Goal: Information Seeking & Learning: Learn about a topic

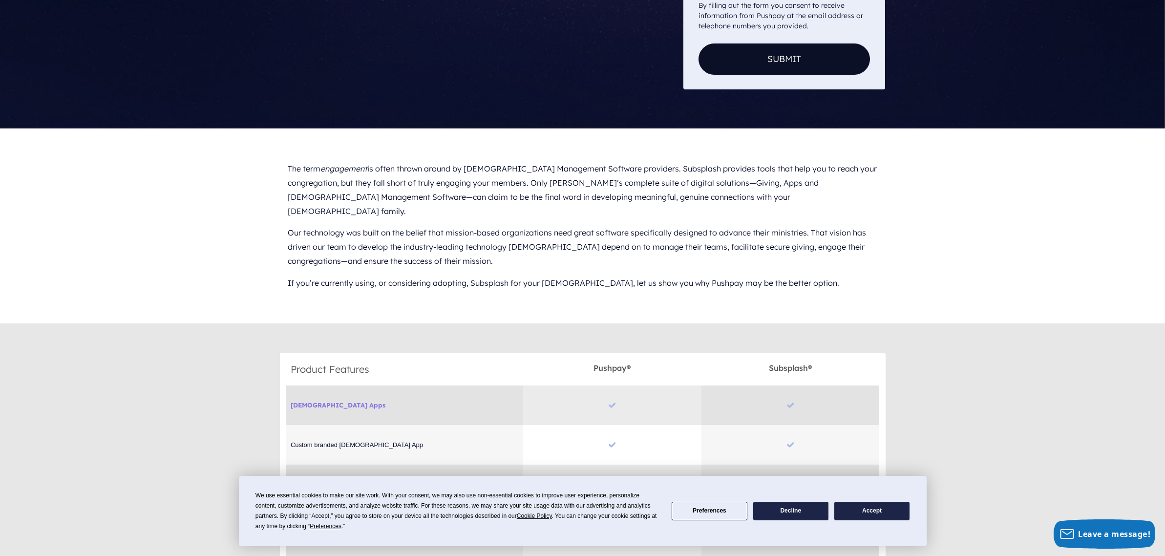
scroll to position [286, 0]
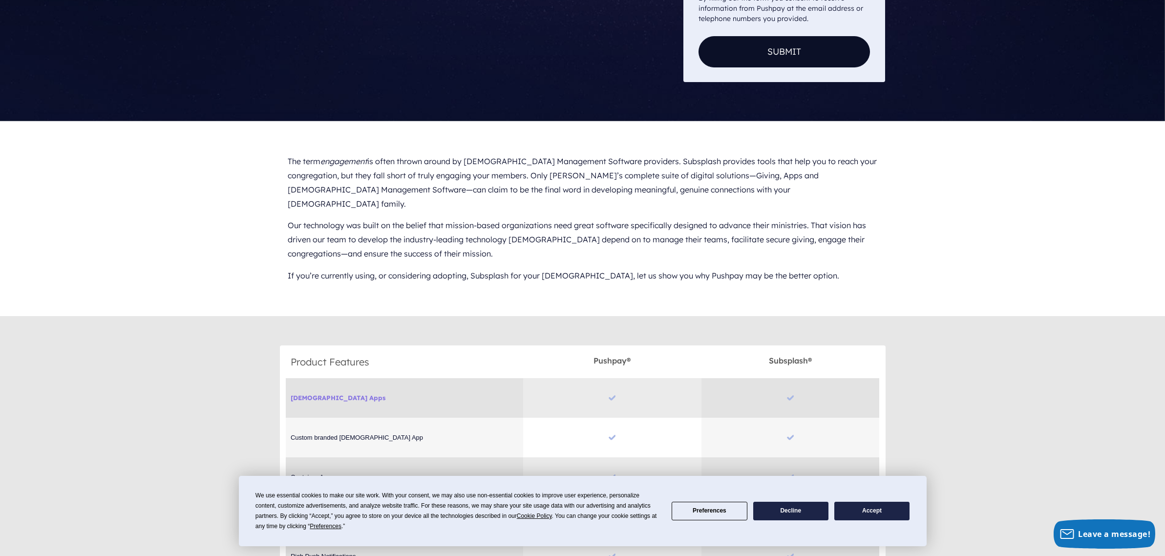
click at [888, 511] on button "Accept" at bounding box center [871, 511] width 75 height 19
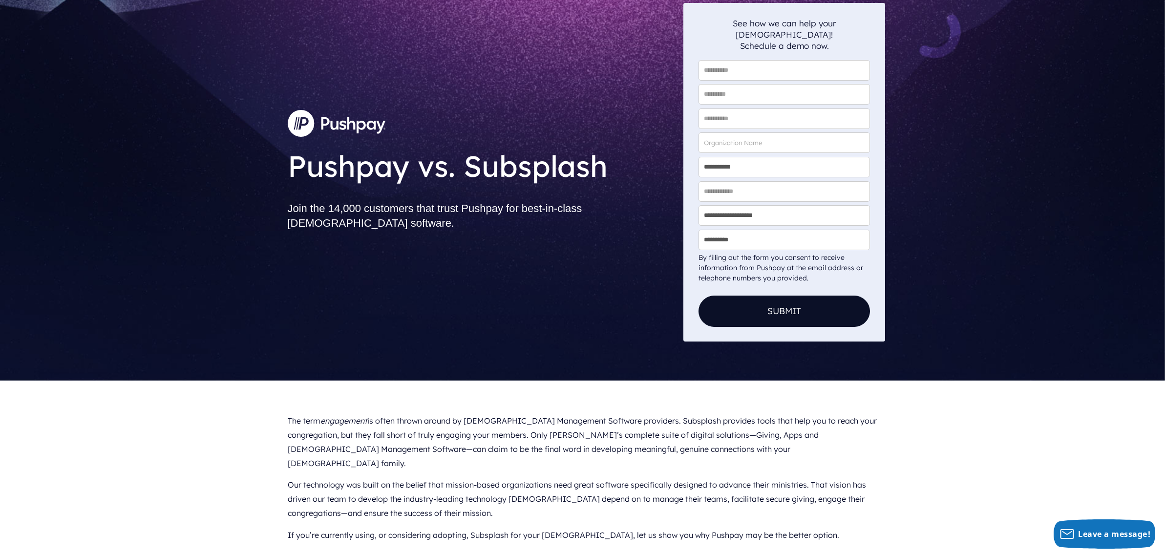
scroll to position [0, 0]
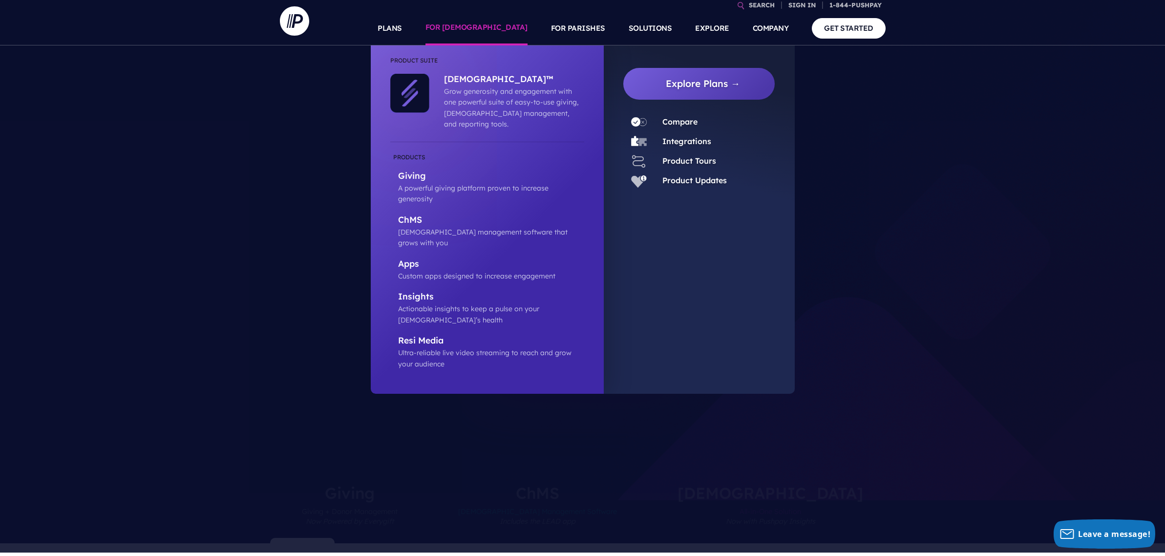
scroll to position [2, 0]
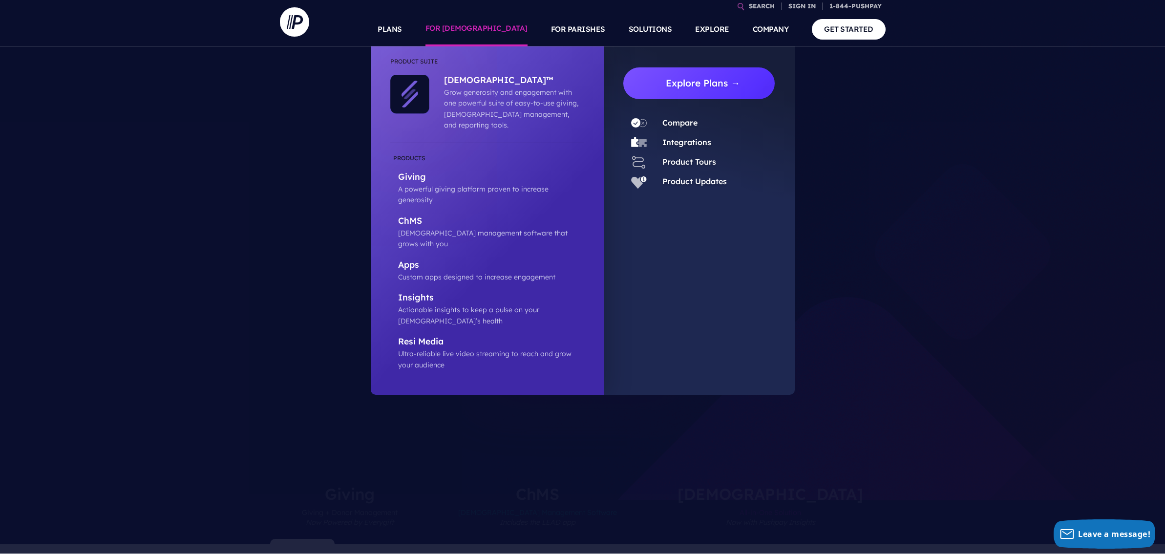
click at [709, 86] on link "Explore Plans →" at bounding box center [703, 83] width 144 height 32
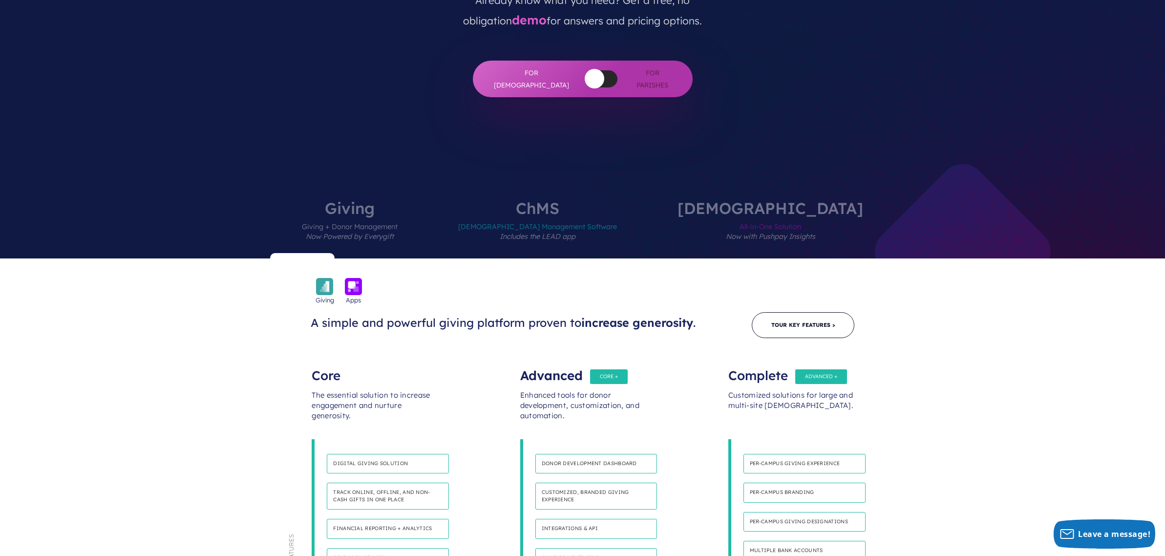
scroll to position [225, 0]
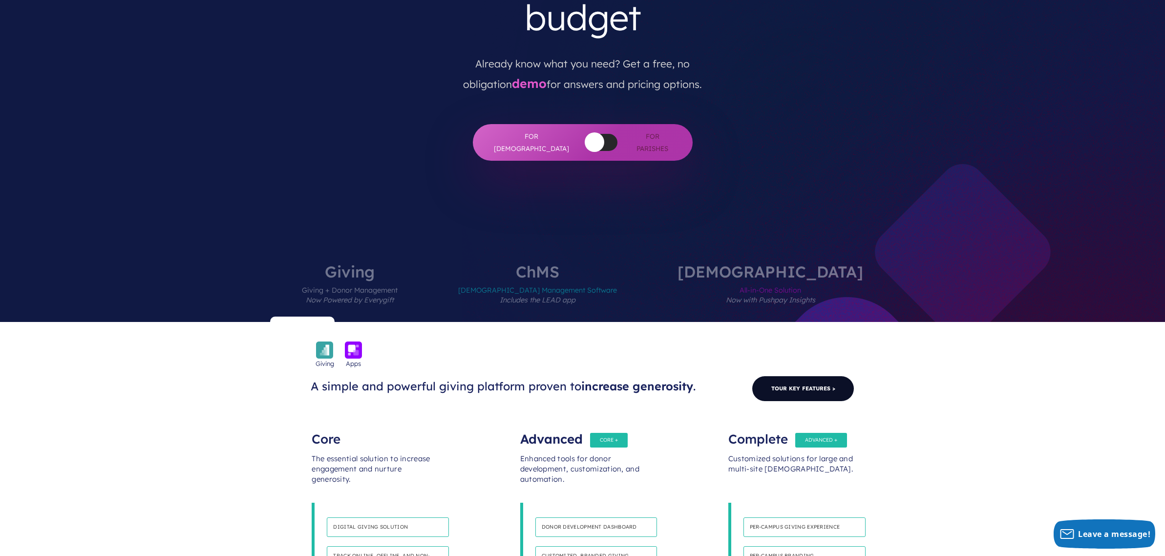
click at [791, 376] on link "Tour Key Features >" at bounding box center [803, 389] width 103 height 26
